Goal: Transaction & Acquisition: Purchase product/service

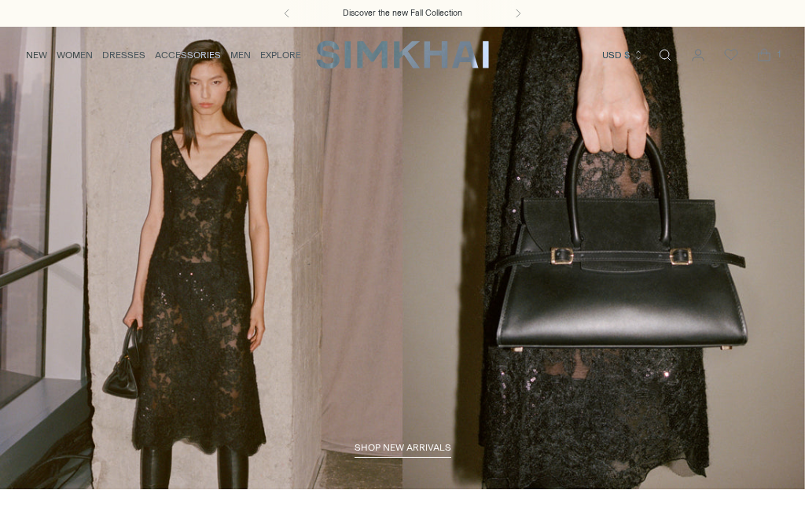
click at [756, 57] on icon "Open cart modal" at bounding box center [764, 55] width 22 height 16
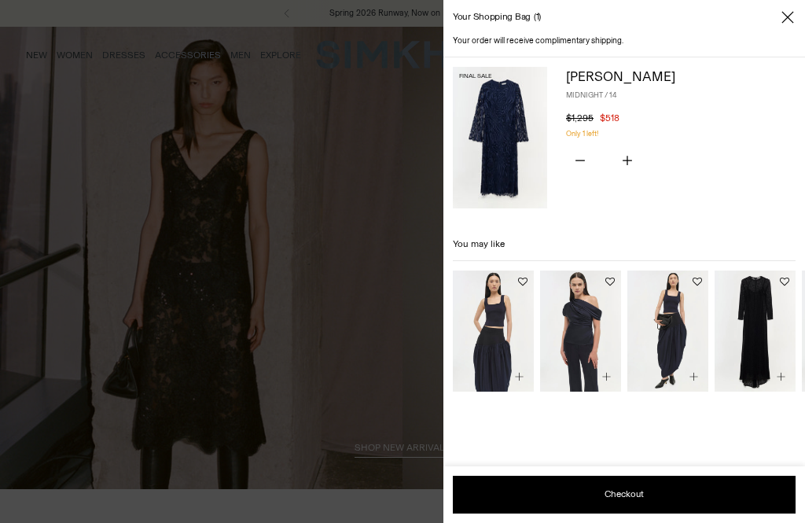
click at [787, 23] on icon "Close" at bounding box center [788, 17] width 13 height 16
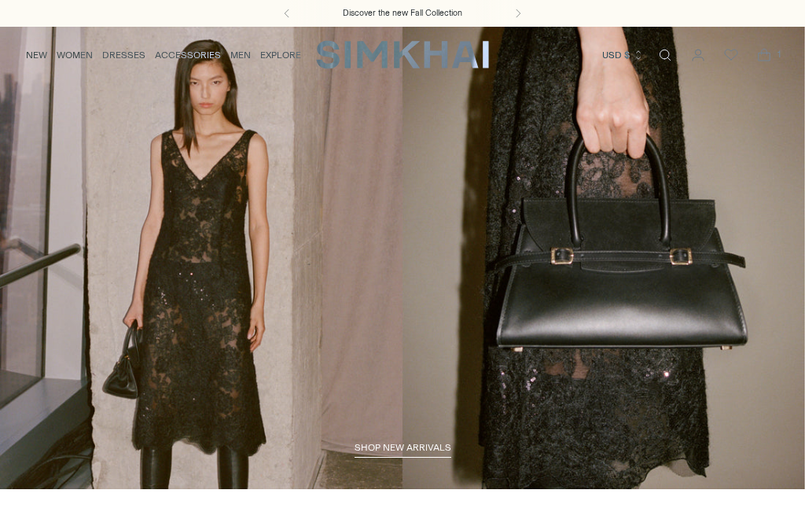
click at [121, 55] on link "DRESSES" at bounding box center [123, 55] width 43 height 35
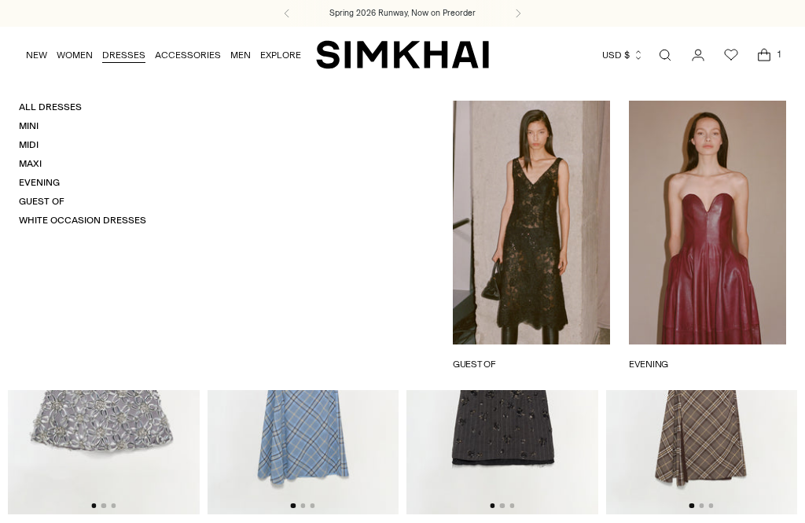
click at [120, 52] on link "DRESSES" at bounding box center [123, 55] width 43 height 35
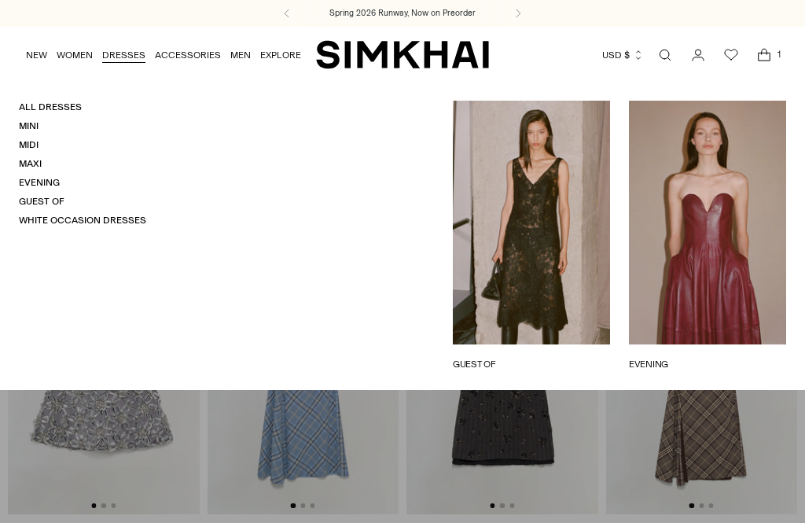
click at [114, 222] on link "White Occasion Dresses" at bounding box center [82, 220] width 127 height 11
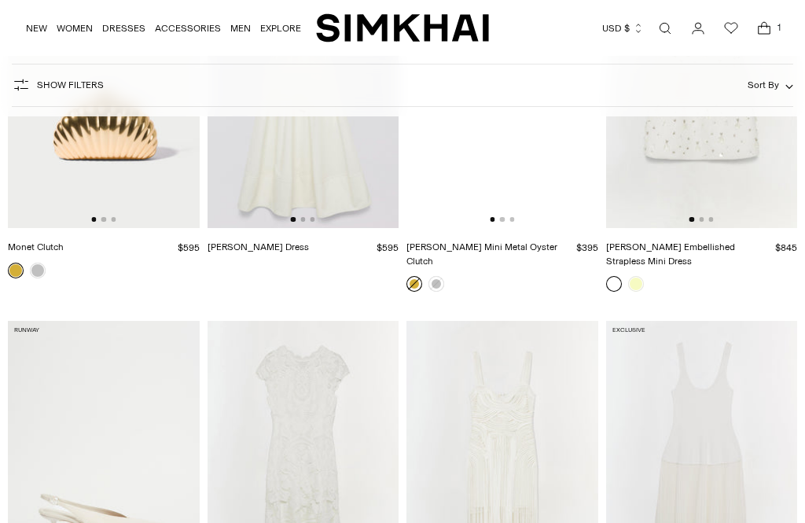
scroll to position [5438, 0]
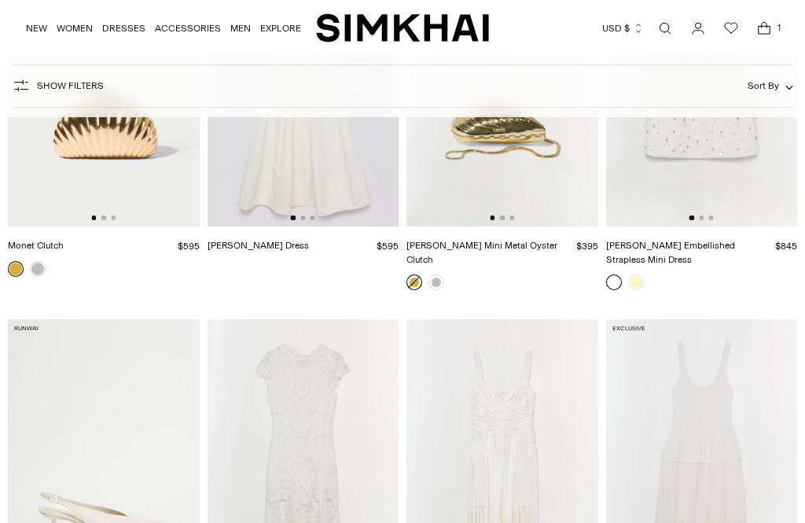
click at [738, 319] on img at bounding box center [702, 462] width 192 height 287
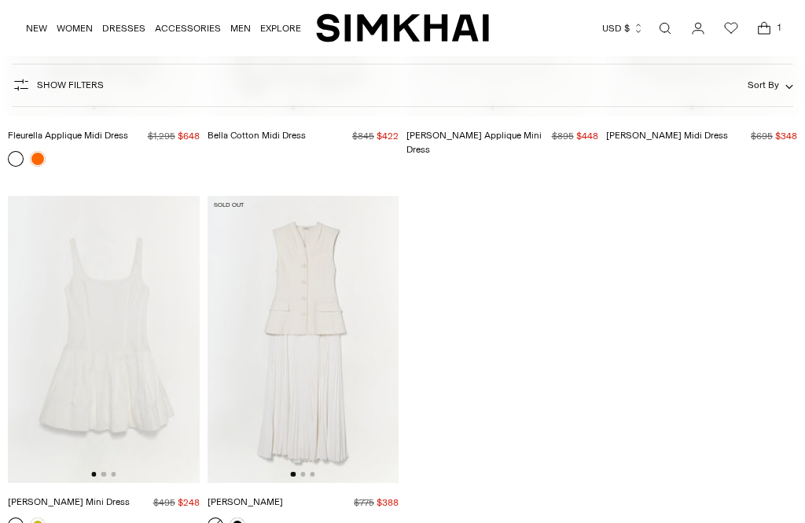
scroll to position [6296, 0]
